Goal: Task Accomplishment & Management: Complete application form

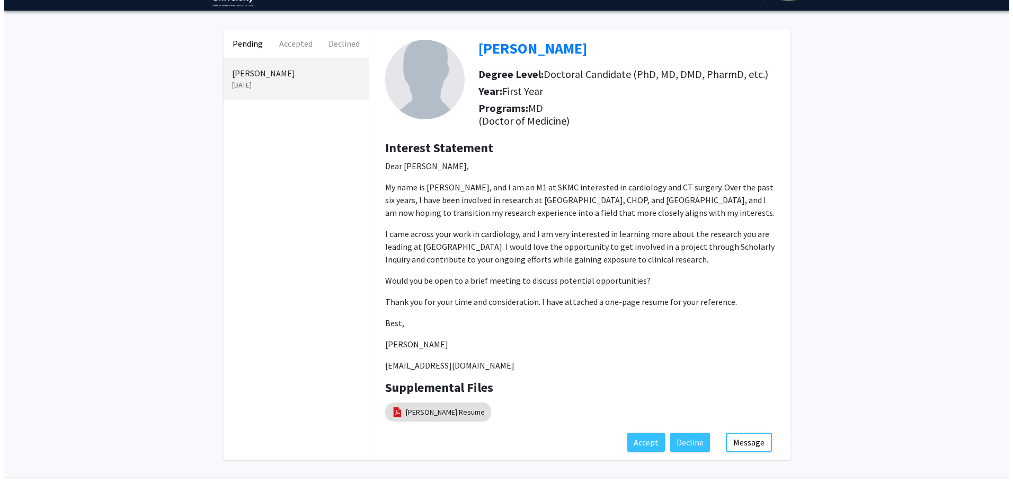
scroll to position [53, 0]
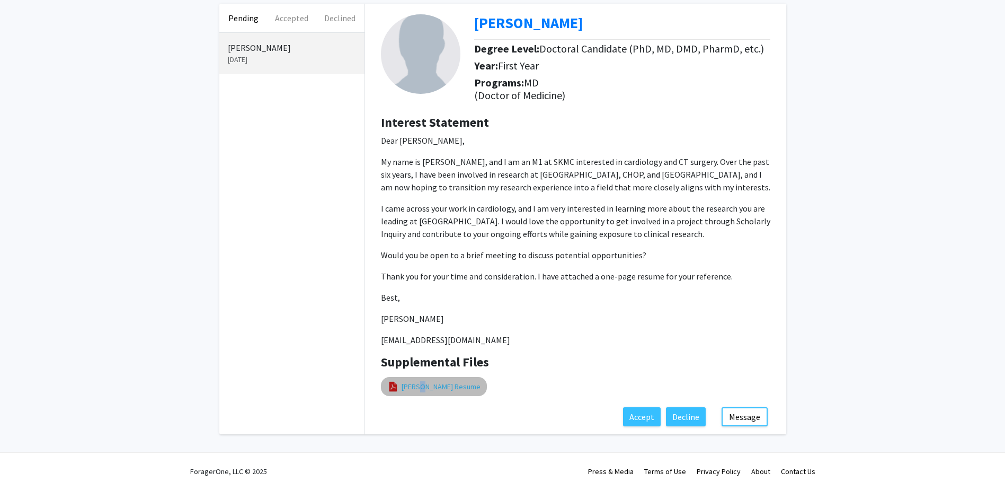
click at [416, 389] on link "[PERSON_NAME] Resume" at bounding box center [441, 386] width 79 height 11
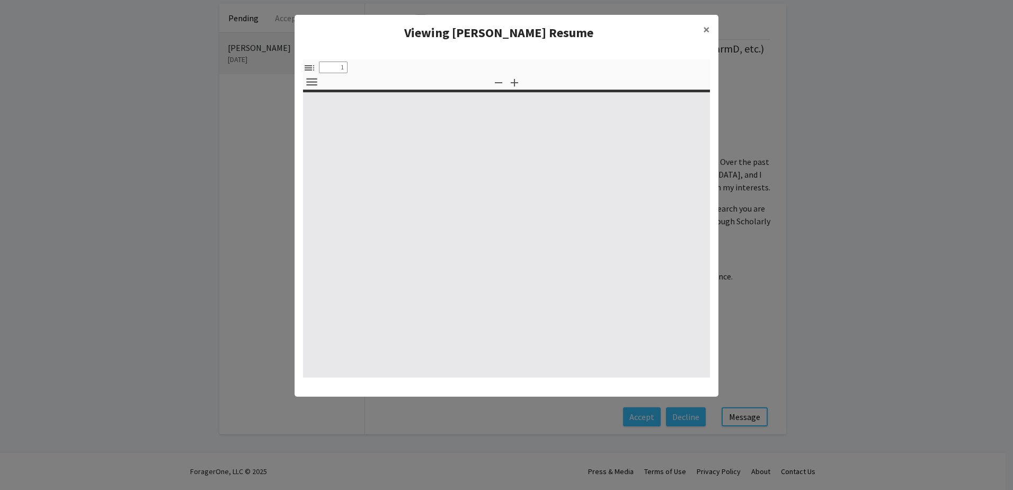
select select "custom"
type input "0"
select select "custom"
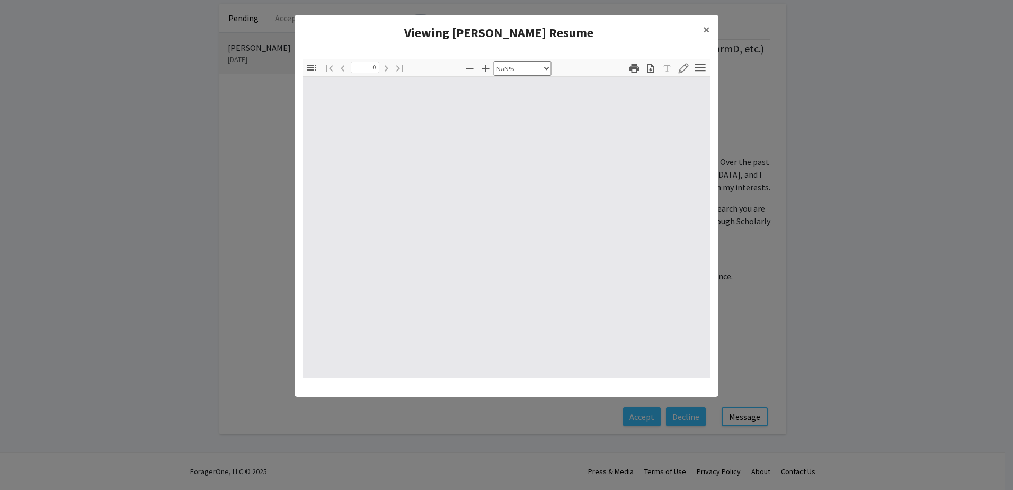
type input "1"
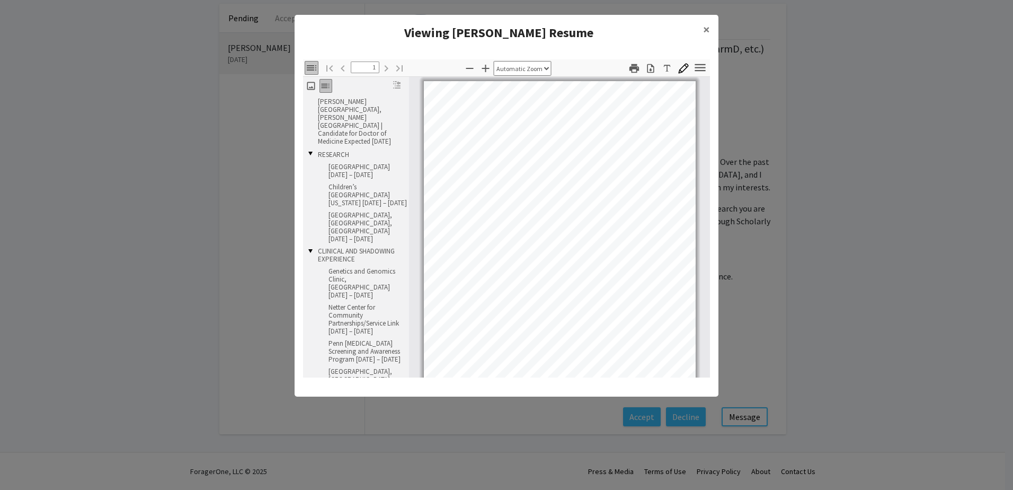
scroll to position [2, 0]
click at [487, 69] on icon "button" at bounding box center [485, 68] width 7 height 7
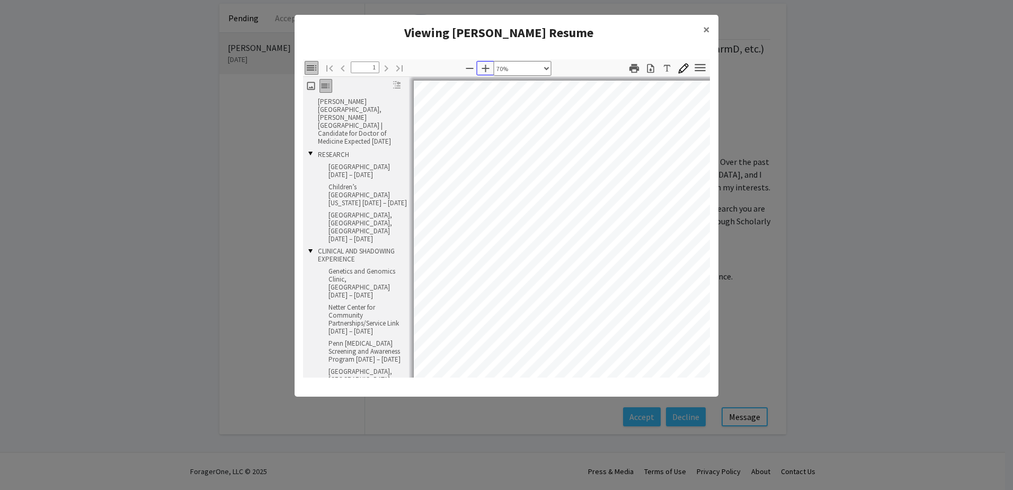
click at [487, 69] on icon "button" at bounding box center [485, 68] width 7 height 7
select select "custom"
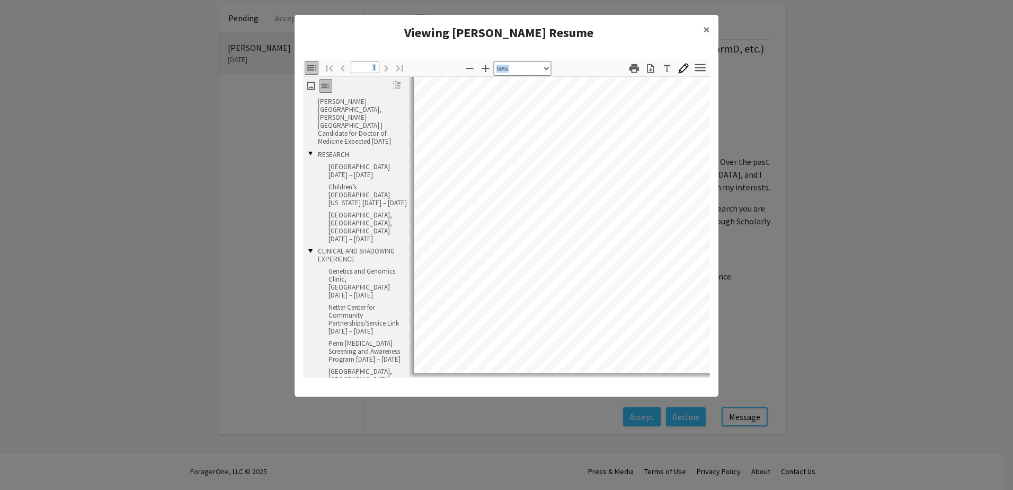
drag, startPoint x: 595, startPoint y: 377, endPoint x: 615, endPoint y: 374, distance: 20.5
click at [615, 374] on div "Thumbnails Document Outline Attachments Layers Current Outline Item [PERSON_NAM…" at bounding box center [507, 218] width 424 height 335
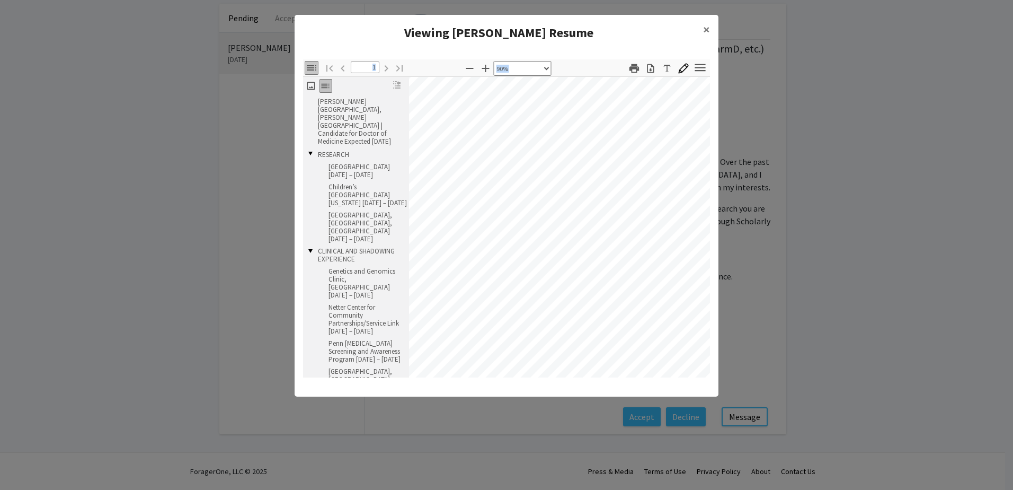
scroll to position [0, 26]
click at [347, 164] on link "[GEOGRAPHIC_DATA] [DATE] – [DATE]" at bounding box center [367, 172] width 82 height 21
click at [710, 32] on button "×" at bounding box center [707, 30] width 24 height 30
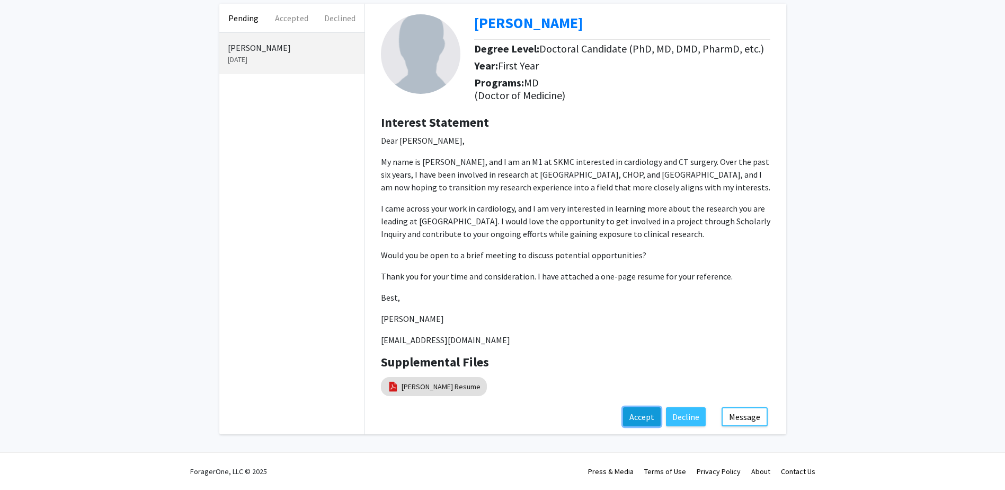
click at [641, 420] on button "Accept" at bounding box center [642, 416] width 38 height 19
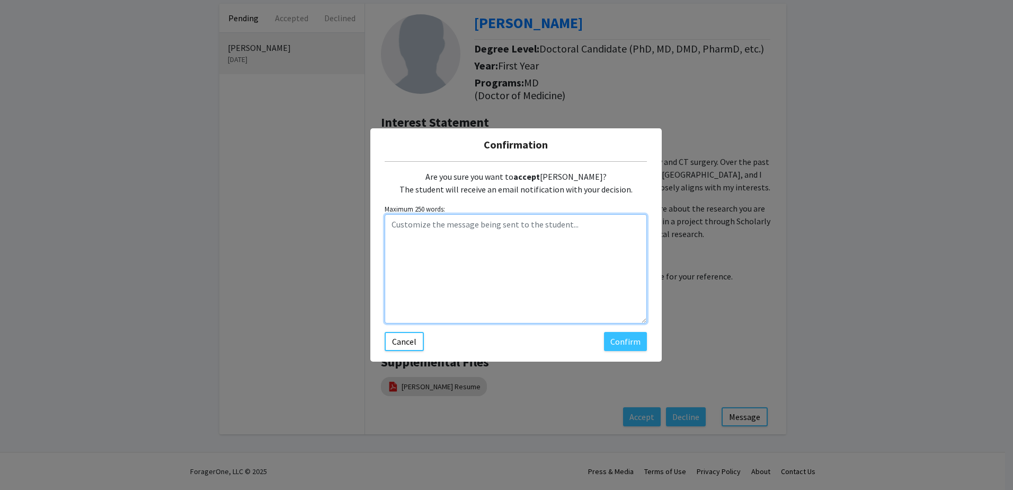
click at [533, 229] on textarea "Customize the message being sent to the student..." at bounding box center [516, 268] width 262 height 109
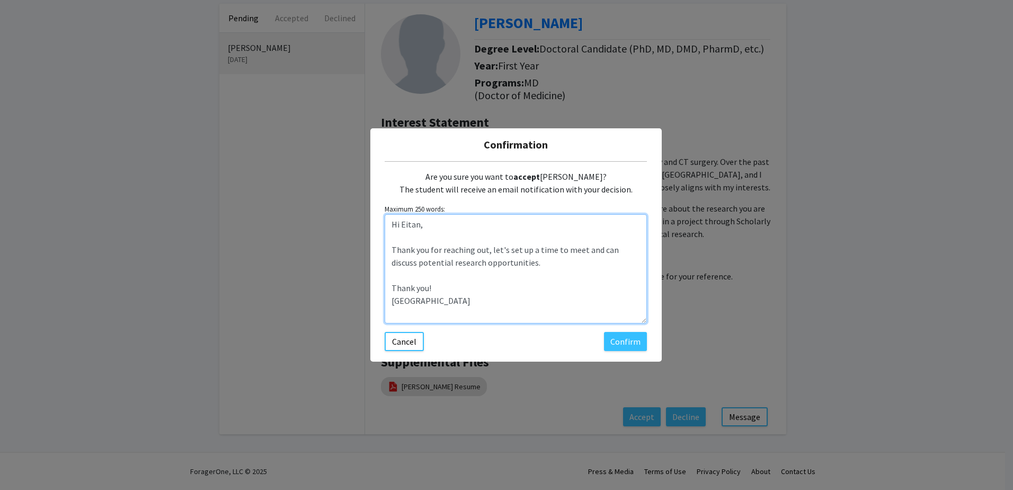
click at [486, 250] on textarea "Hi Eitan, Thank you for reaching out, let's set up a time to meet and can discu…" at bounding box center [516, 268] width 262 height 109
type textarea "Hi Eitan, Thank you for reaching out - let's set up a time to meet and can disc…"
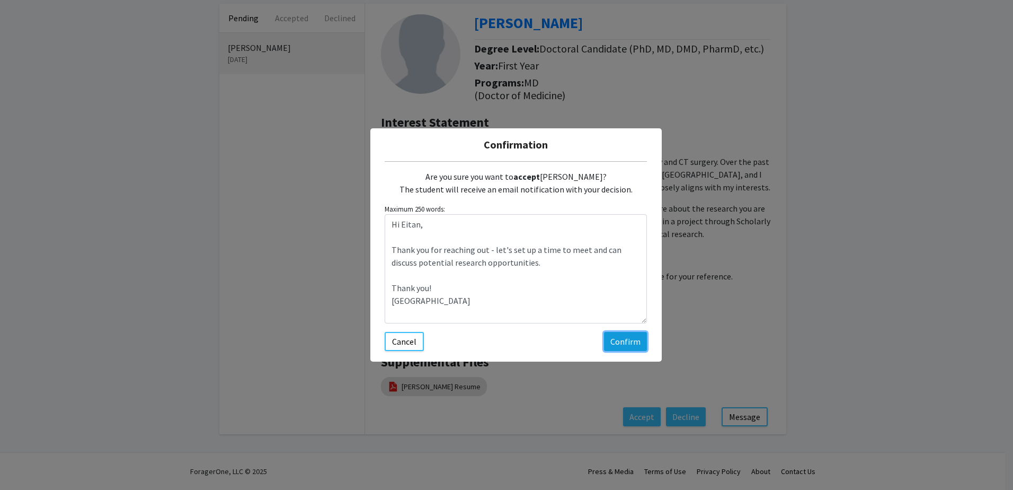
click at [624, 338] on button "Confirm" at bounding box center [625, 341] width 43 height 19
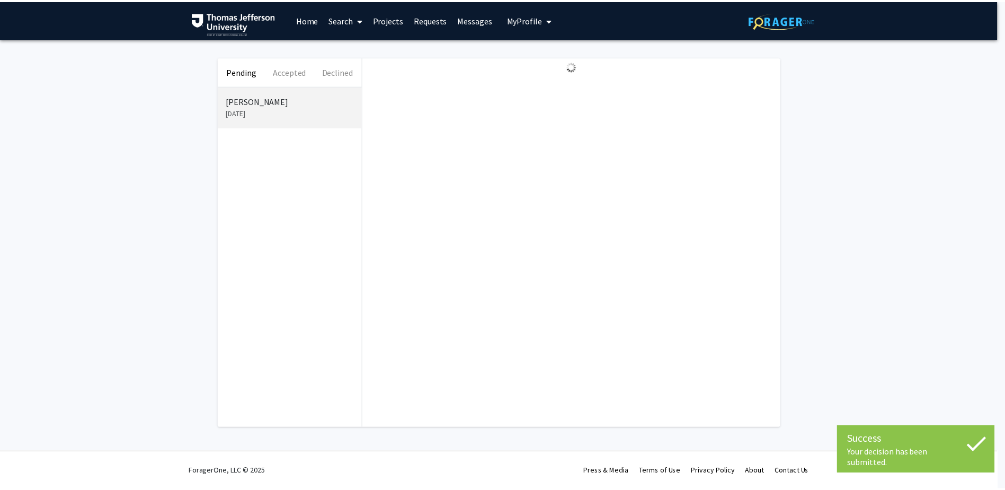
scroll to position [0, 0]
